Goal: Task Accomplishment & Management: Manage account settings

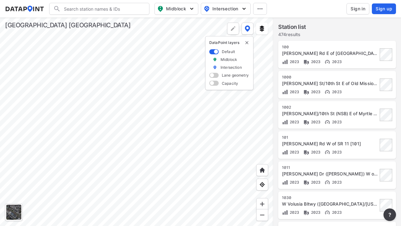
click at [181, 5] on x-pw-glass at bounding box center [200, 113] width 401 height 226
click at [353, 10] on span "Sign in" at bounding box center [358, 9] width 15 height 6
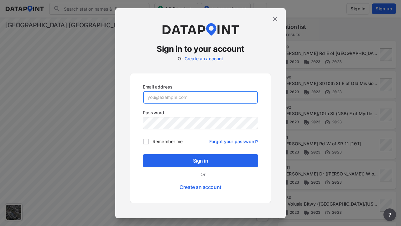
click at [187, 101] on input "email" at bounding box center [200, 97] width 115 height 13
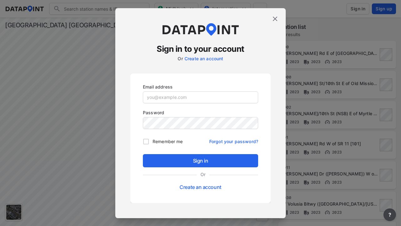
click at [180, 5] on x-pw-glass at bounding box center [200, 113] width 401 height 226
click at [275, 21] on img at bounding box center [275, 19] width 8 height 8
click at [275, 18] on img at bounding box center [275, 19] width 8 height 8
